Goal: Task Accomplishment & Management: Use online tool/utility

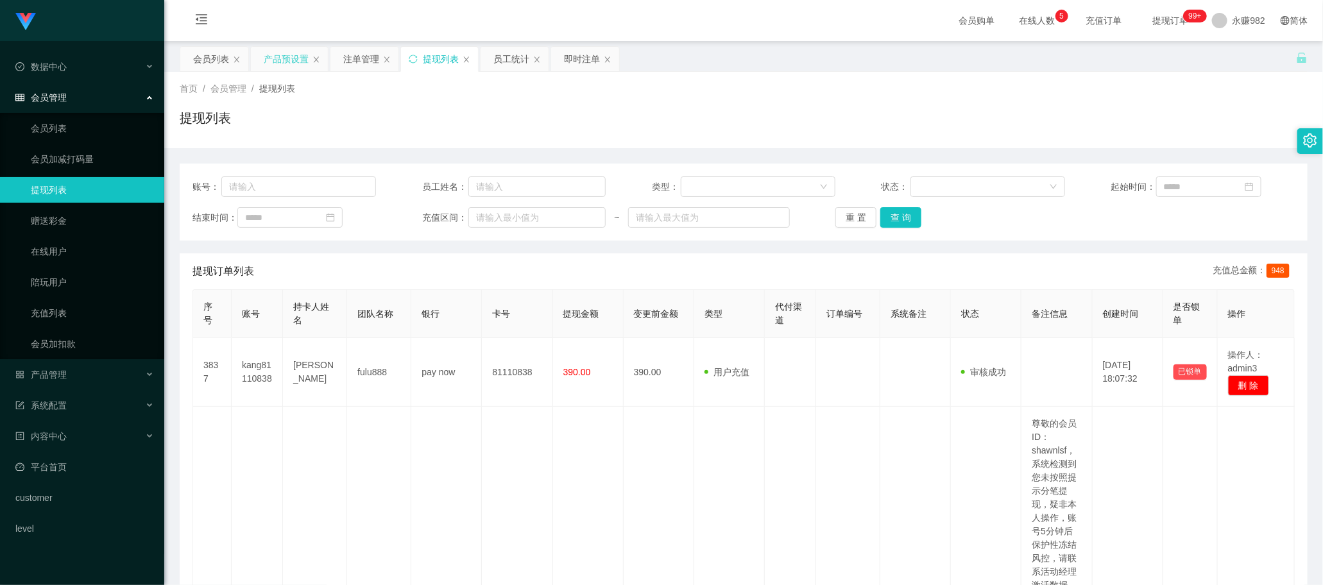
click at [280, 51] on div "产品预设置" at bounding box center [286, 59] width 45 height 24
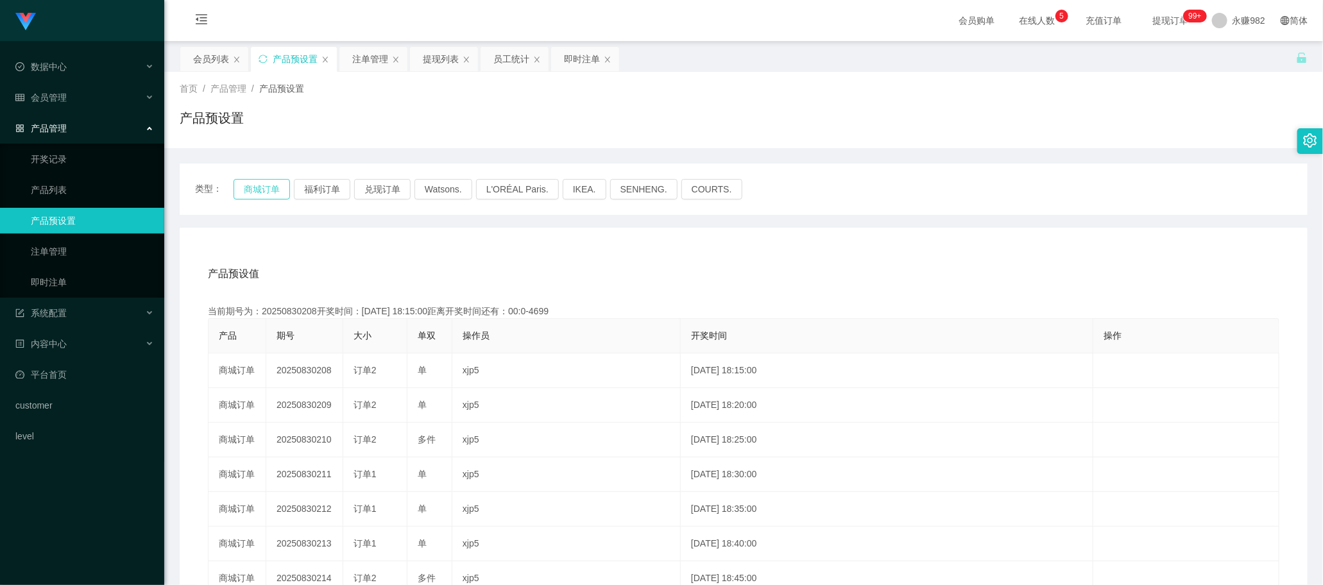
click at [273, 183] on button "商城订单" at bounding box center [262, 189] width 56 height 21
click at [248, 193] on button "商城订单" at bounding box center [262, 189] width 56 height 21
click at [746, 129] on div "产品预设置" at bounding box center [744, 123] width 1128 height 30
click at [258, 186] on button "商城订单" at bounding box center [262, 189] width 56 height 21
click at [520, 64] on div "员工统计" at bounding box center [511, 59] width 36 height 24
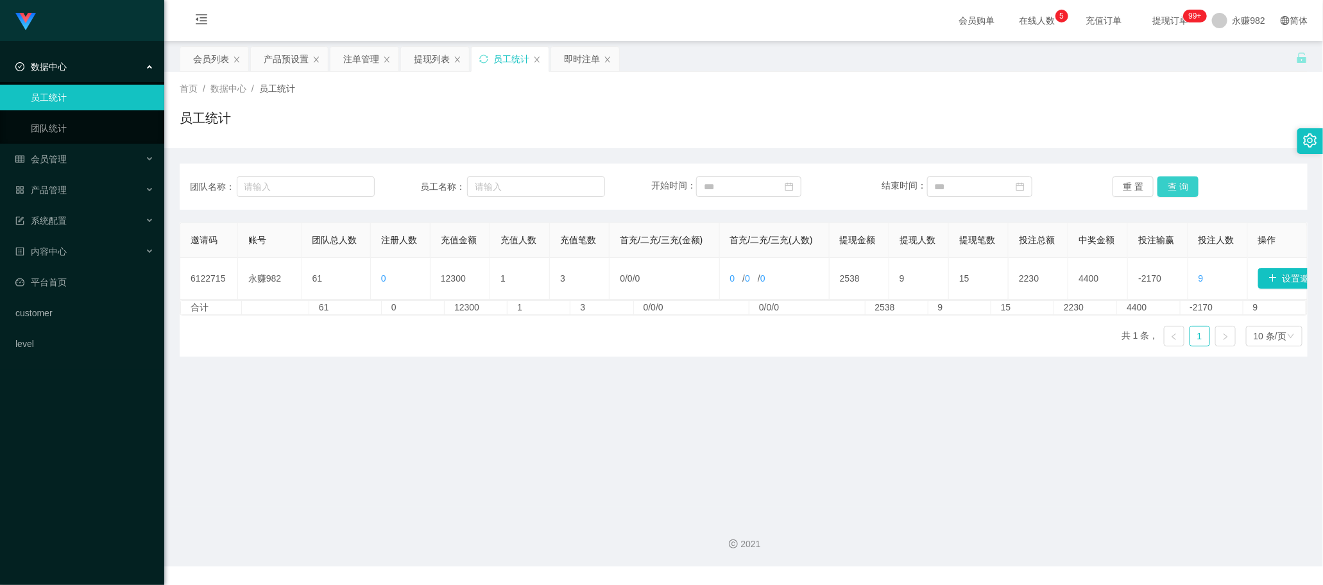
click at [1180, 189] on button "查 询" at bounding box center [1177, 186] width 41 height 21
click at [1175, 176] on button "查 询" at bounding box center [1177, 186] width 41 height 21
click at [1171, 190] on button "查 询" at bounding box center [1177, 186] width 41 height 21
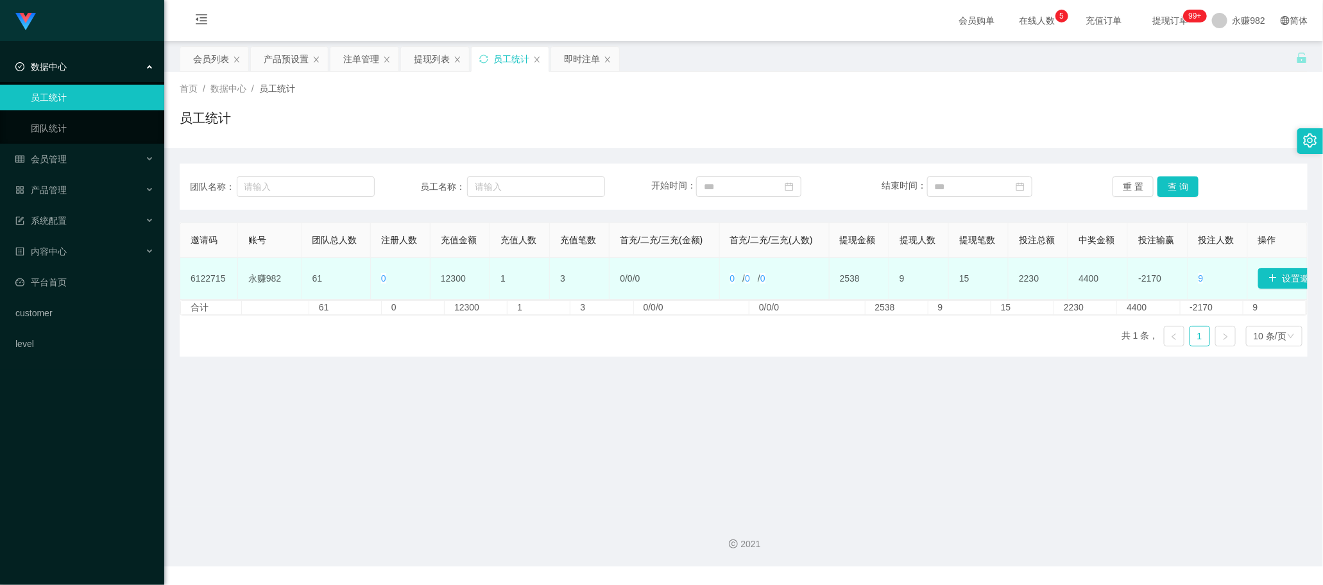
click at [452, 279] on td "12300" at bounding box center [460, 279] width 60 height 42
